Goal: Check status

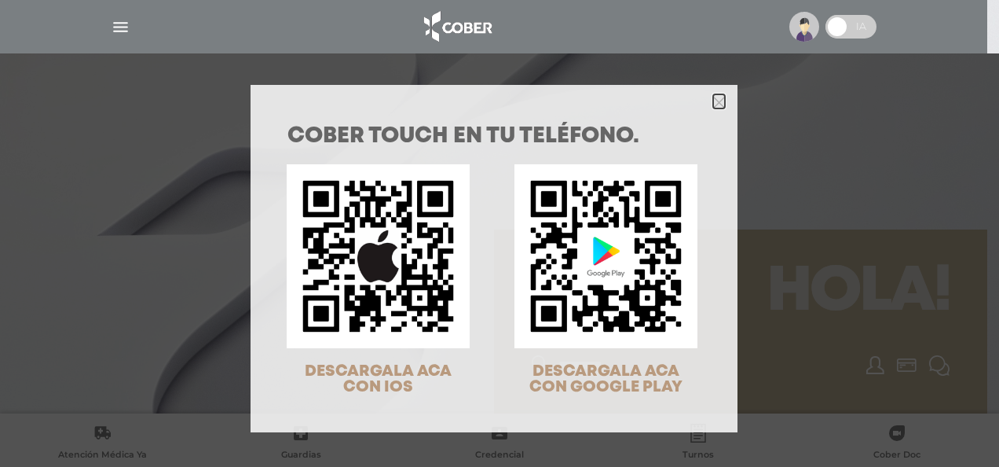
click at [713, 104] on icon "Close" at bounding box center [719, 103] width 12 height 12
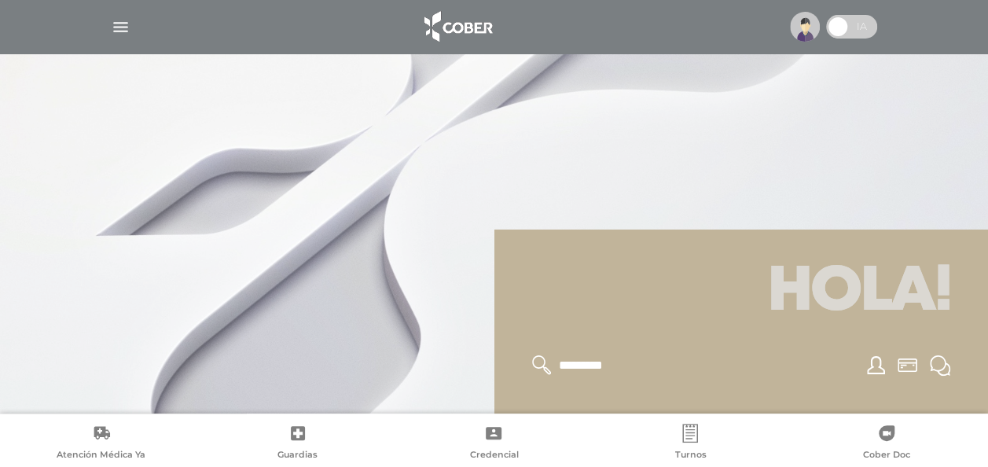
click at [120, 25] on img "button" at bounding box center [121, 27] width 20 height 20
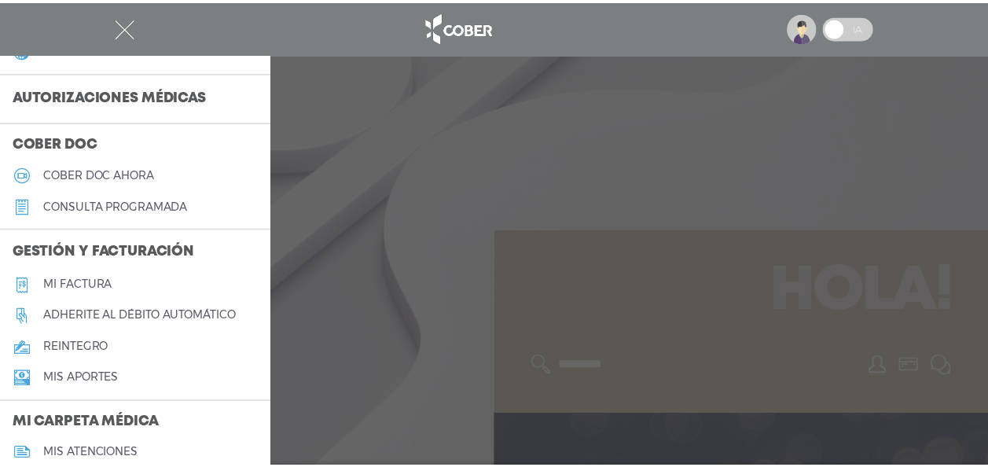
scroll to position [393, 0]
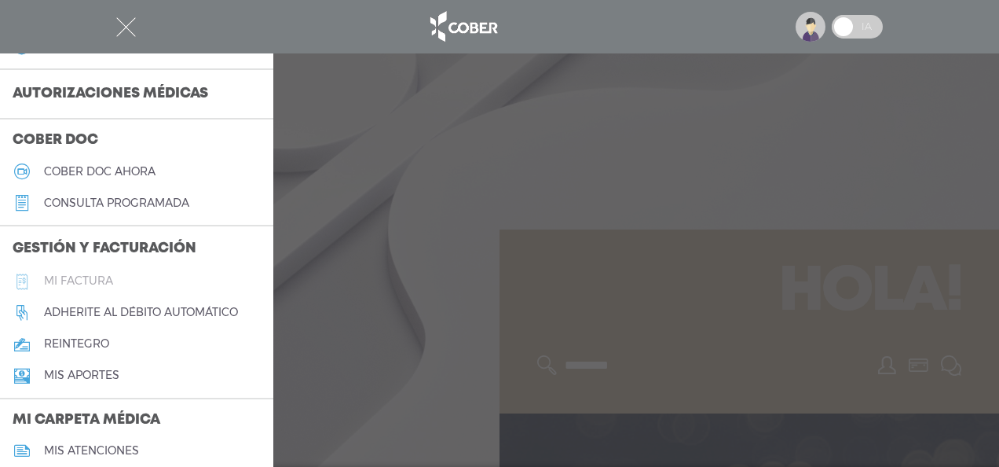
click at [102, 277] on h5 "Mi factura" at bounding box center [78, 280] width 69 height 13
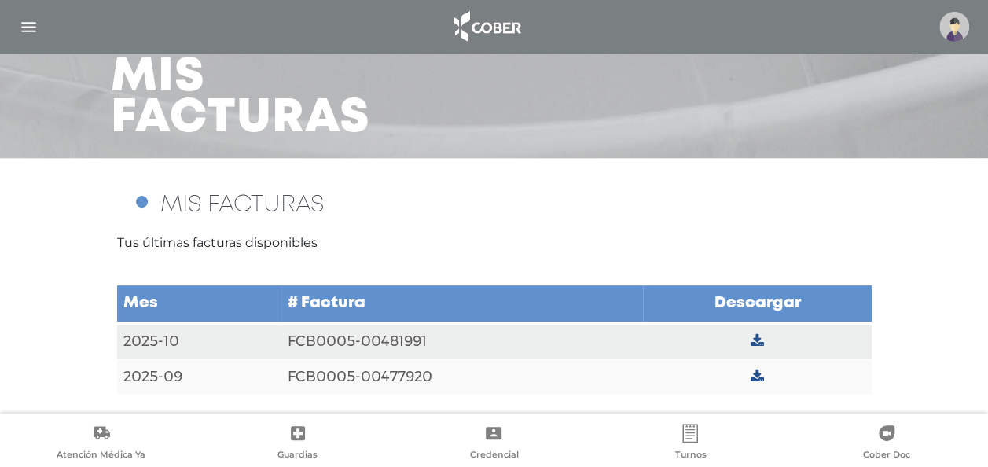
scroll to position [85, 0]
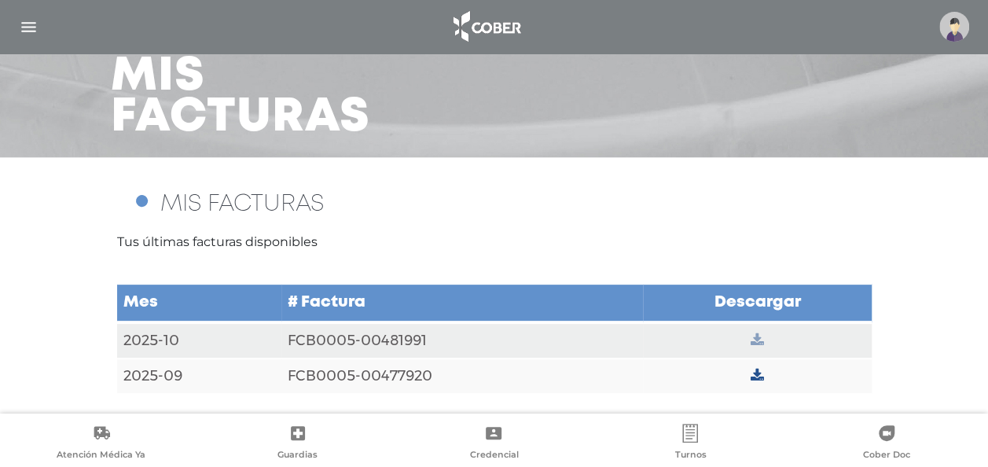
click at [757, 335] on icon at bounding box center [756, 340] width 13 height 14
click at [758, 338] on icon at bounding box center [756, 340] width 13 height 14
